Goal: Find contact information

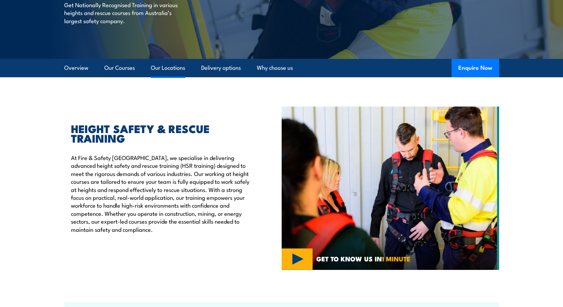
click at [169, 68] on link "Our Locations" at bounding box center [168, 68] width 34 height 18
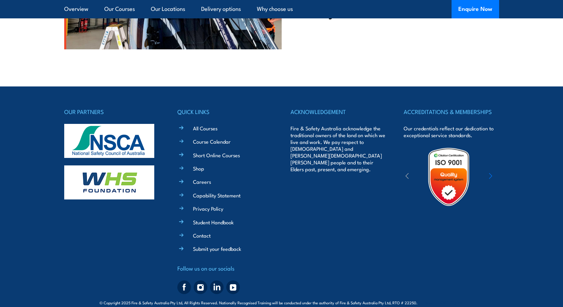
scroll to position [1912, 0]
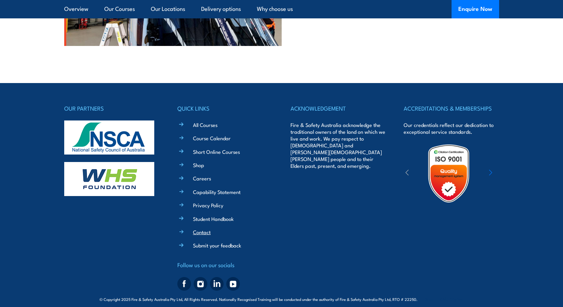
click at [202, 228] on link "Contact" at bounding box center [202, 231] width 18 height 7
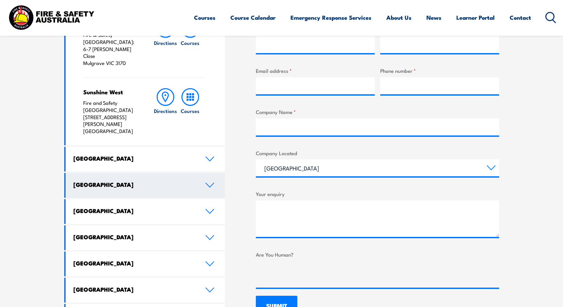
scroll to position [306, 0]
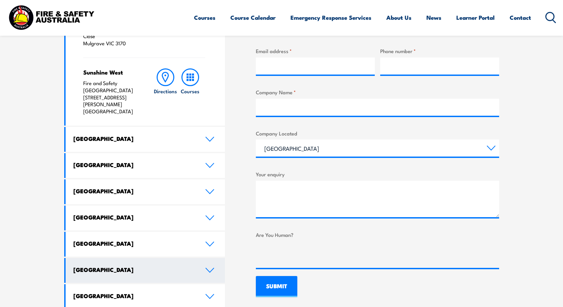
click at [113, 265] on h4 "Northern Territory" at bounding box center [134, 268] width 122 height 7
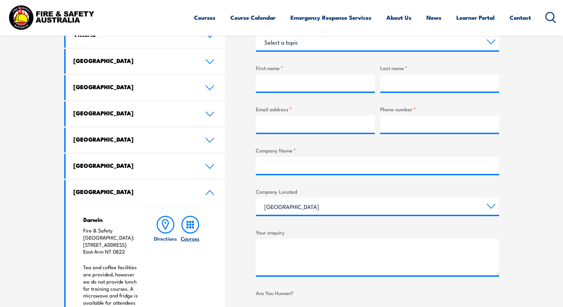
scroll to position [136, 0]
